Goal: Find specific page/section: Find specific page/section

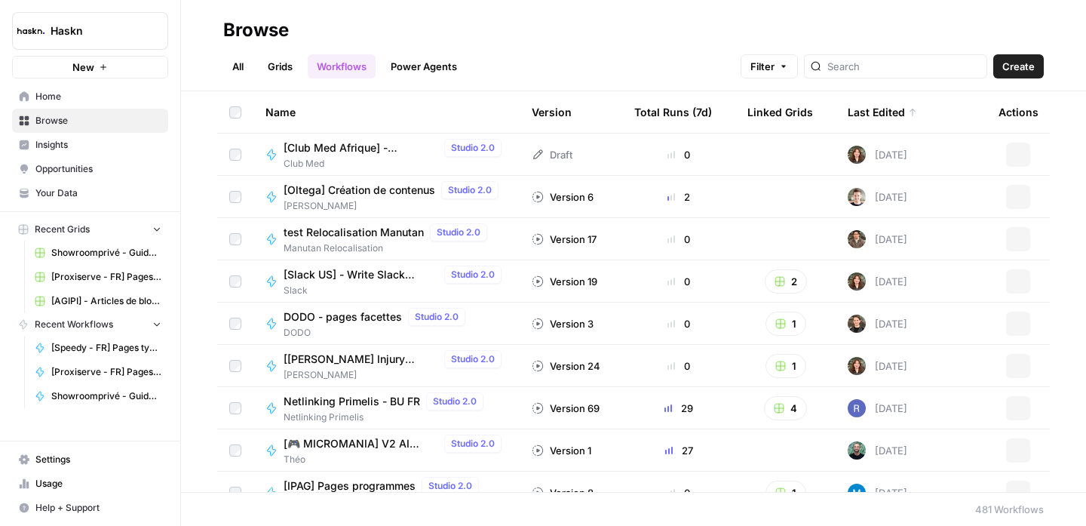
click at [246, 69] on link "All" at bounding box center [237, 66] width 29 height 24
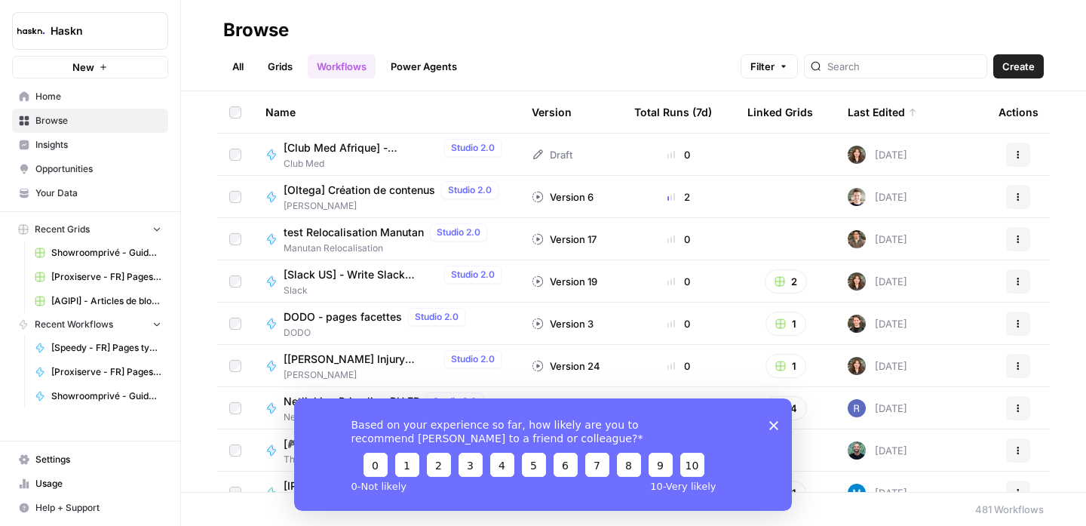
click at [240, 66] on link "All" at bounding box center [237, 66] width 29 height 24
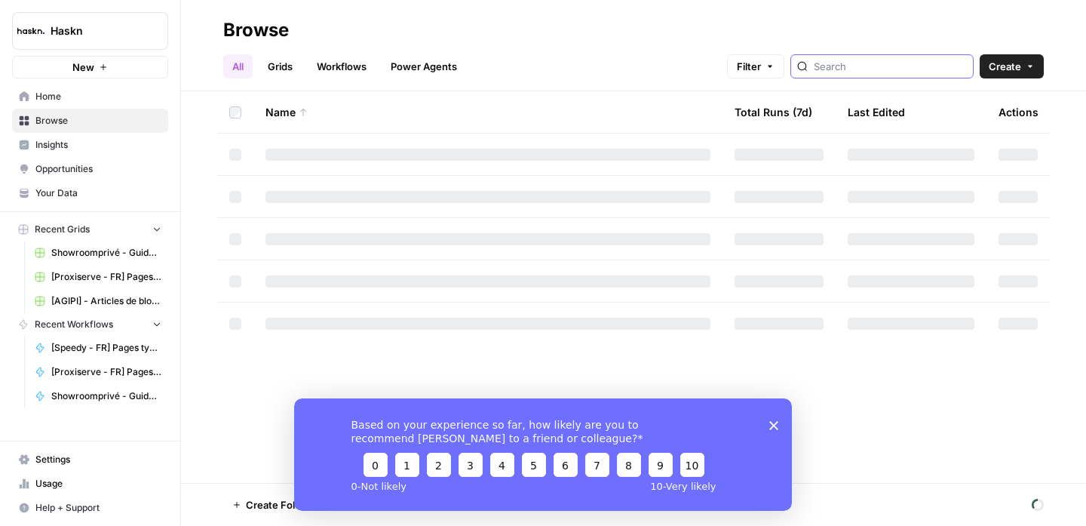
click at [897, 61] on input "search" at bounding box center [890, 66] width 153 height 15
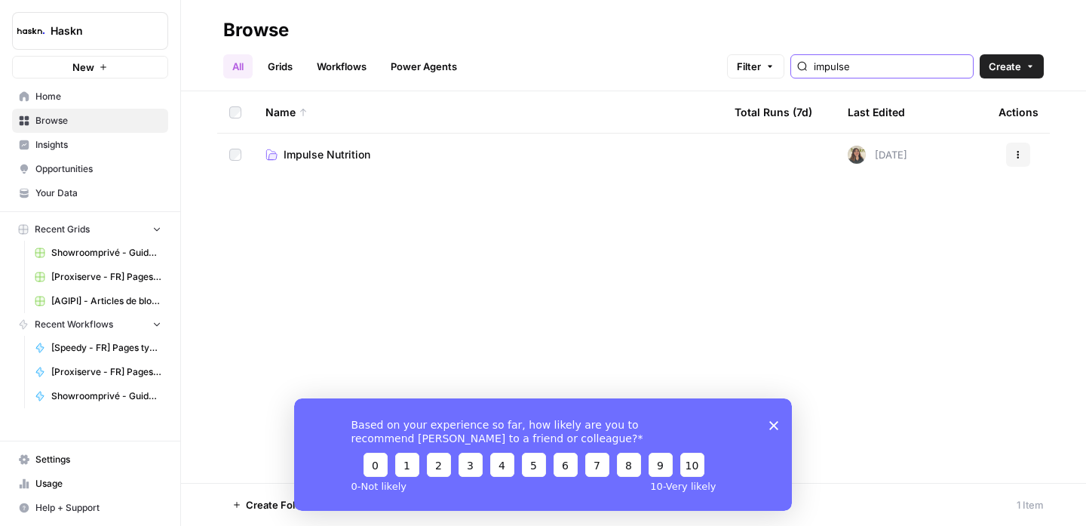
type input "impulse"
click at [311, 158] on span "Impulse Nutrition" at bounding box center [327, 154] width 87 height 15
